Goal: Task Accomplishment & Management: Manage account settings

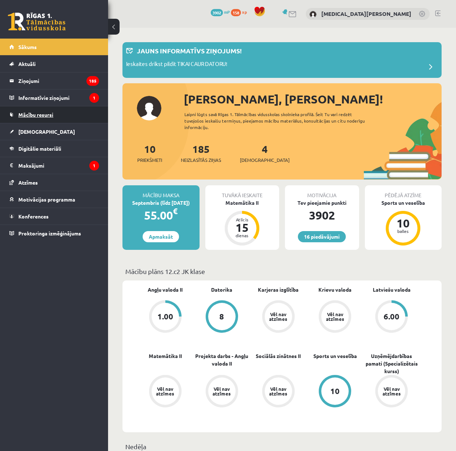
click at [79, 109] on link "Mācību resursi" at bounding box center [54, 114] width 90 height 17
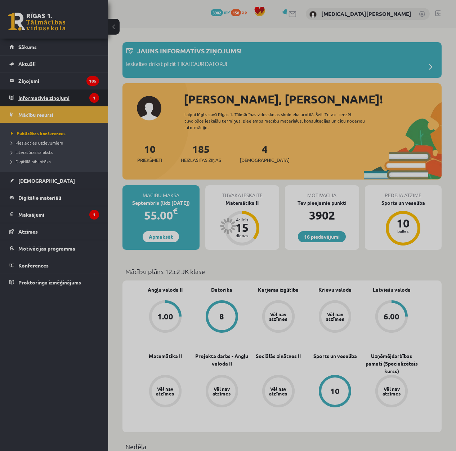
drag, startPoint x: 77, startPoint y: 108, endPoint x: 72, endPoint y: 97, distance: 11.8
click at [76, 105] on div at bounding box center [228, 225] width 456 height 451
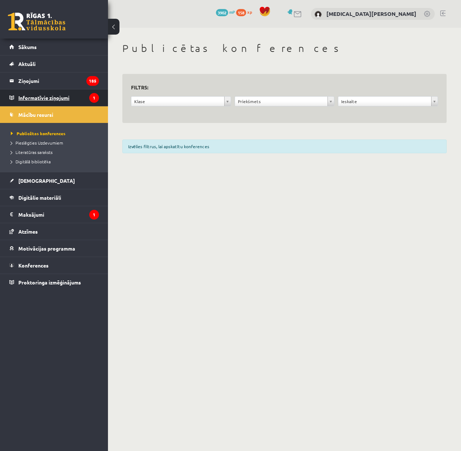
click at [72, 97] on legend "Informatīvie ziņojumi 1" at bounding box center [58, 97] width 81 height 17
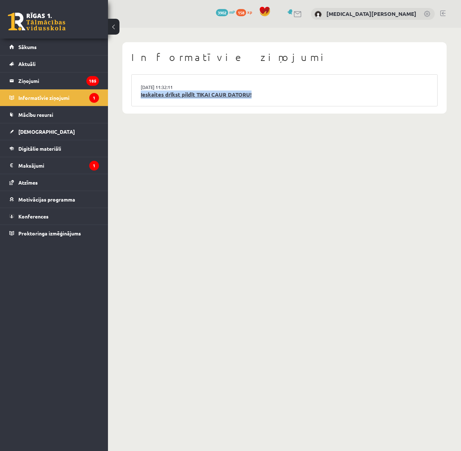
drag, startPoint x: 139, startPoint y: 95, endPoint x: 267, endPoint y: 93, distance: 127.9
click at [267, 93] on li "15.09.2025 11:32:11 Ieskaites drīkst pildīt TIKAI CAUR DATORU!" at bounding box center [285, 90] width 306 height 31
click at [262, 81] on div at bounding box center [262, 81] width 0 height 0
click at [265, 83] on li "15.09.2025 11:32:11 Ieskaites drīkst pildīt TIKAI CAUR DATORU!" at bounding box center [285, 90] width 306 height 31
click at [212, 91] on link "Ieskaites drīkst pildīt TIKAI CAUR DATORU!" at bounding box center [285, 94] width 288 height 8
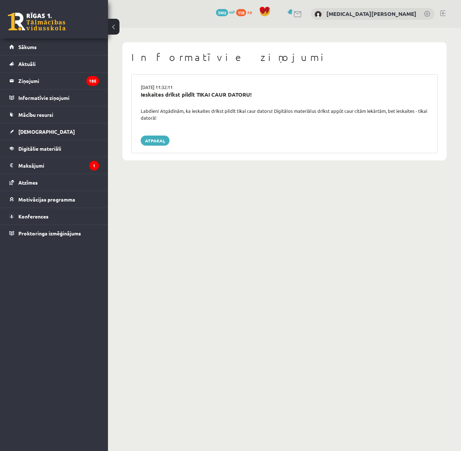
drag, startPoint x: 143, startPoint y: 108, endPoint x: 160, endPoint y: 117, distance: 19.0
click at [160, 117] on div "Labdien! Atgādinām, ka ieskaites drīkst pildīt tikai caur datoru! Digitālos mat…" at bounding box center [284, 114] width 299 height 14
click at [142, 108] on div "Labdien! Atgādinām, ka ieskaites drīkst pildīt tikai caur datoru! Digitālos mat…" at bounding box center [284, 114] width 299 height 14
drag, startPoint x: 142, startPoint y: 108, endPoint x: 166, endPoint y: 120, distance: 27.2
click at [166, 120] on div "Labdien! Atgādinām, ka ieskaites drīkst pildīt tikai caur datoru! Digitālos mat…" at bounding box center [284, 114] width 299 height 14
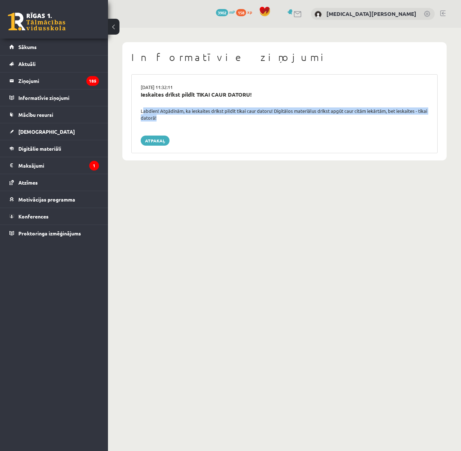
click at [161, 120] on div at bounding box center [161, 120] width 0 height 0
click at [71, 85] on legend "Ziņojumi 185" at bounding box center [58, 80] width 81 height 17
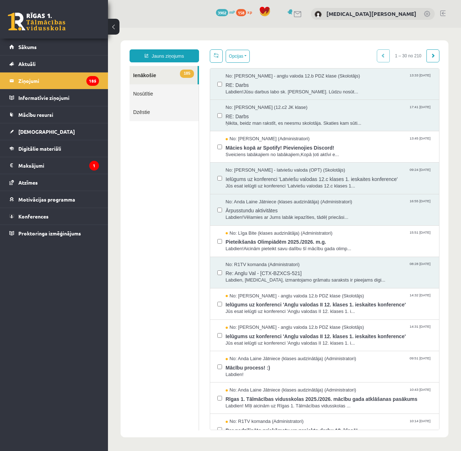
click at [163, 98] on link "Nosūtītie" at bounding box center [164, 93] width 69 height 18
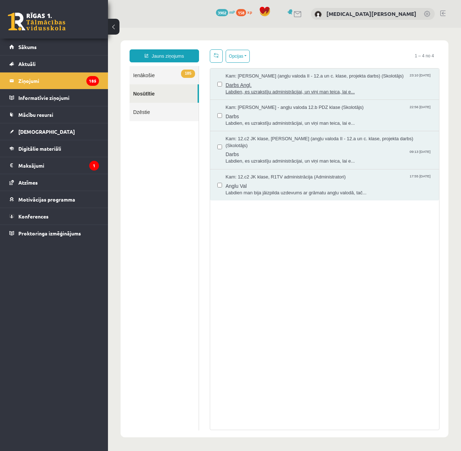
click at [275, 80] on span "Darbs Angl." at bounding box center [329, 84] width 206 height 9
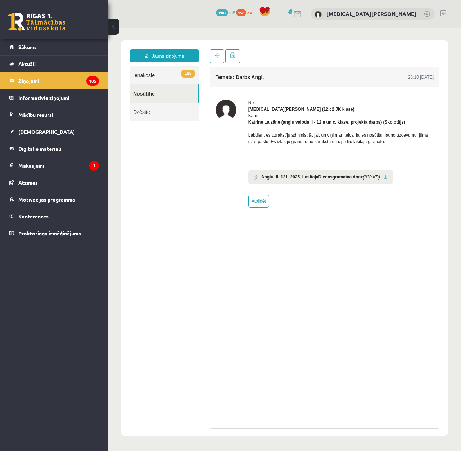
click at [384, 177] on link at bounding box center [386, 177] width 4 height 5
click at [43, 128] on link "[DEMOGRAPHIC_DATA]" at bounding box center [54, 131] width 90 height 17
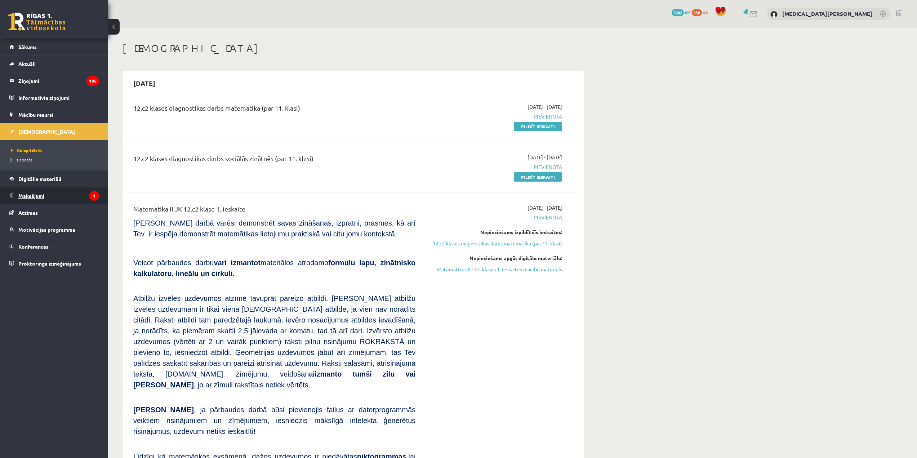
click at [37, 192] on legend "Maksājumi 1" at bounding box center [58, 195] width 81 height 17
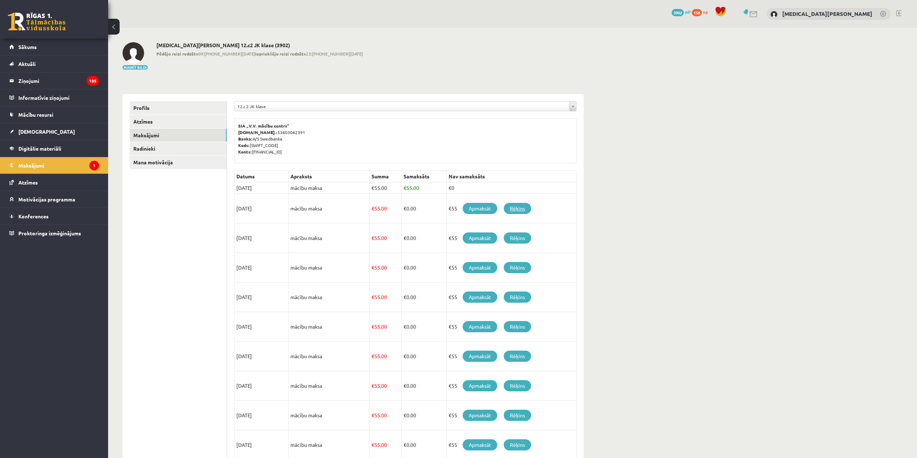
click at [461, 210] on link "Rēķins" at bounding box center [516, 208] width 27 height 11
